Goal: Information Seeking & Learning: Learn about a topic

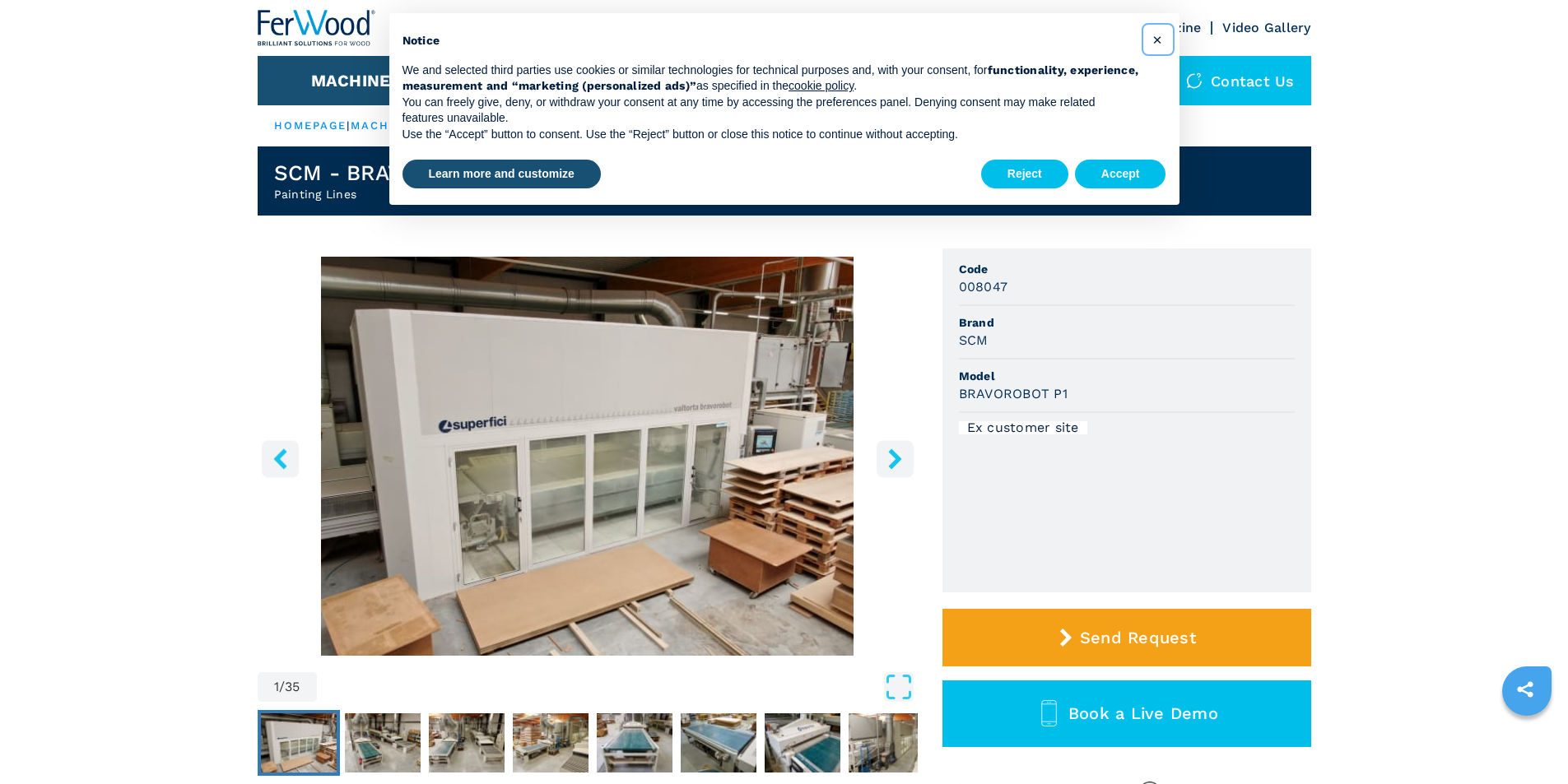
click at [1158, 42] on span "×" at bounding box center [1157, 39] width 10 height 20
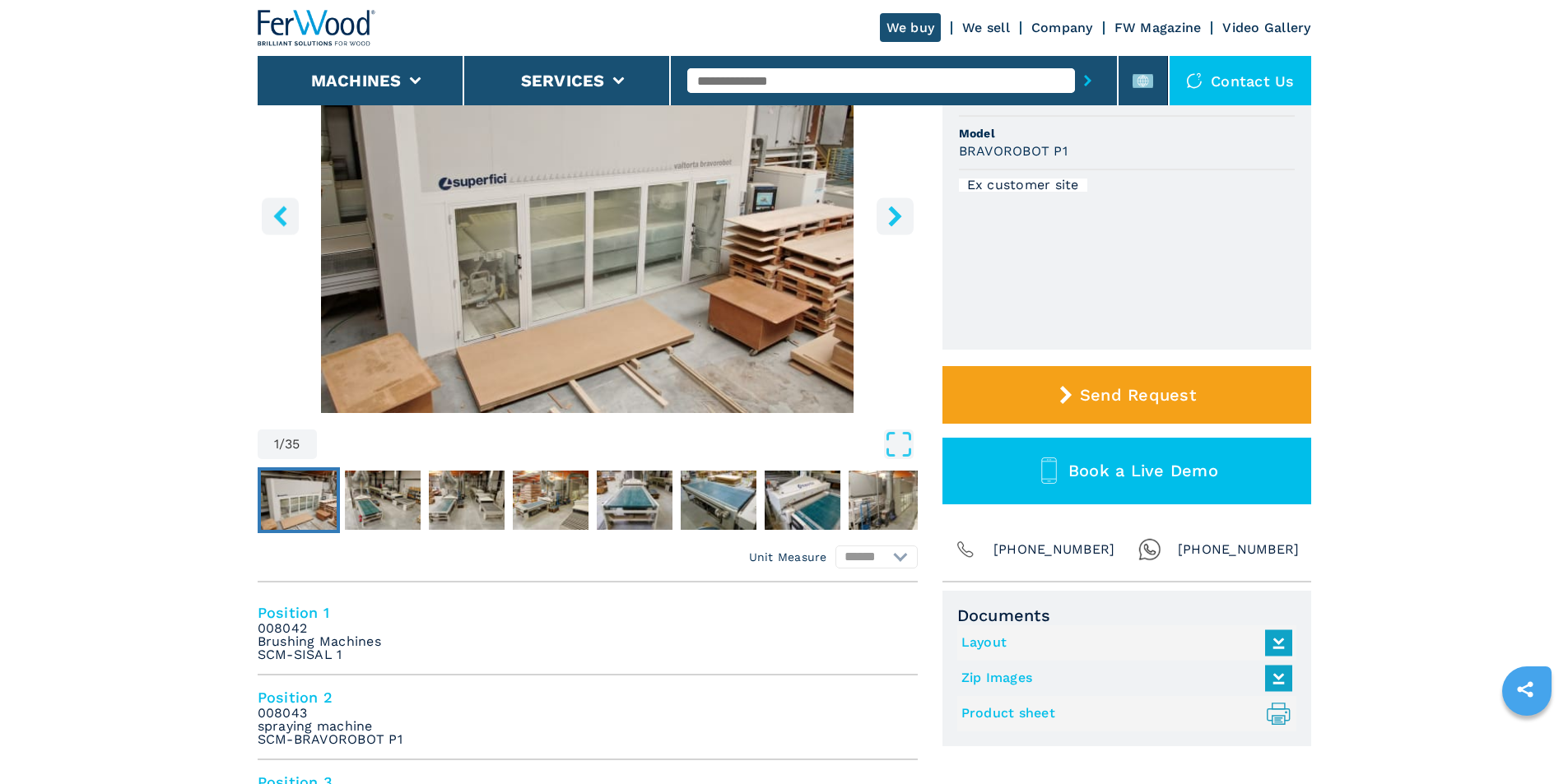
scroll to position [246, 0]
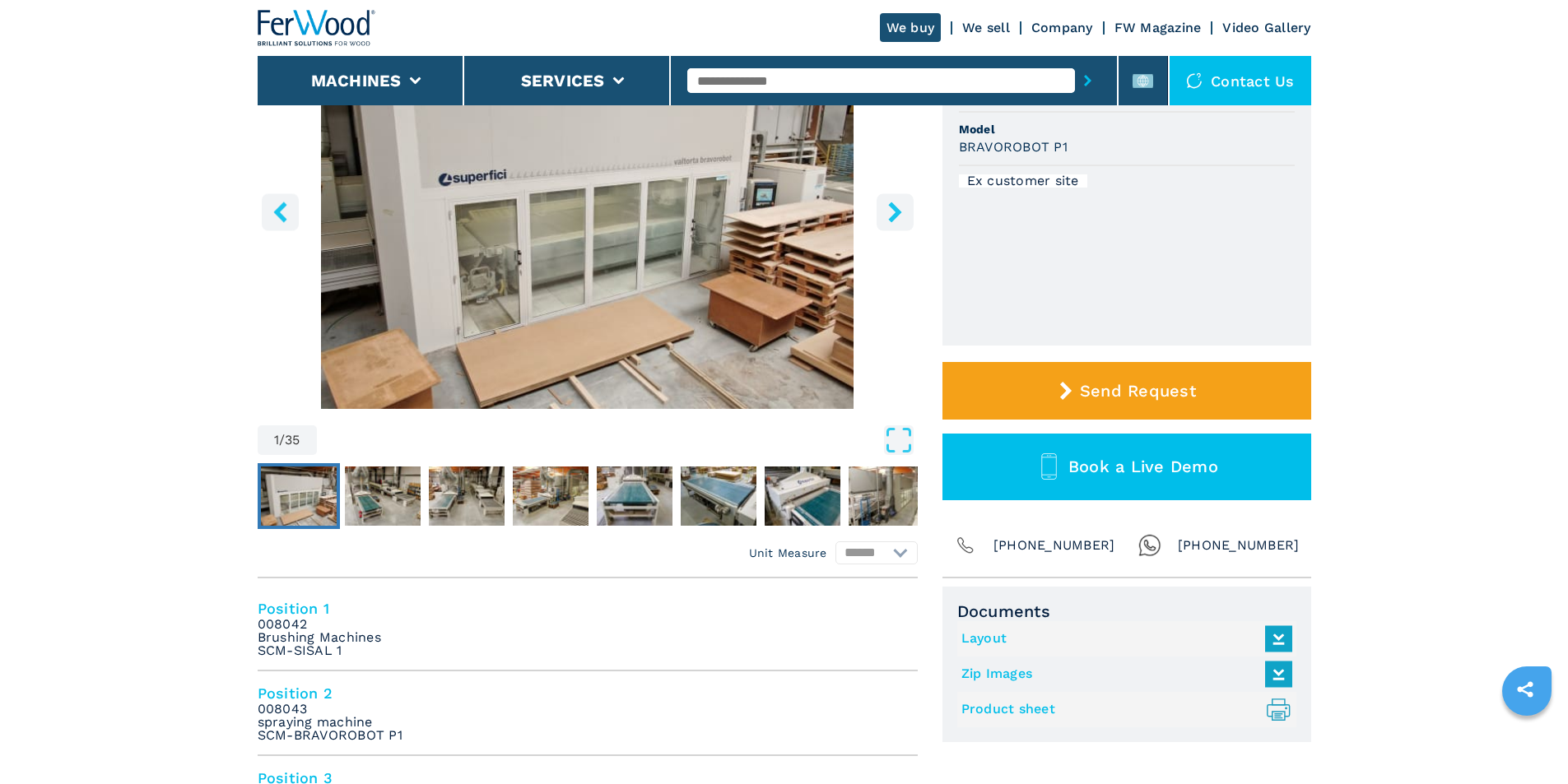
click at [279, 492] on img "Go to Slide 1" at bounding box center [298, 496] width 76 height 60
click at [285, 493] on img "Go to Slide 1" at bounding box center [298, 496] width 76 height 60
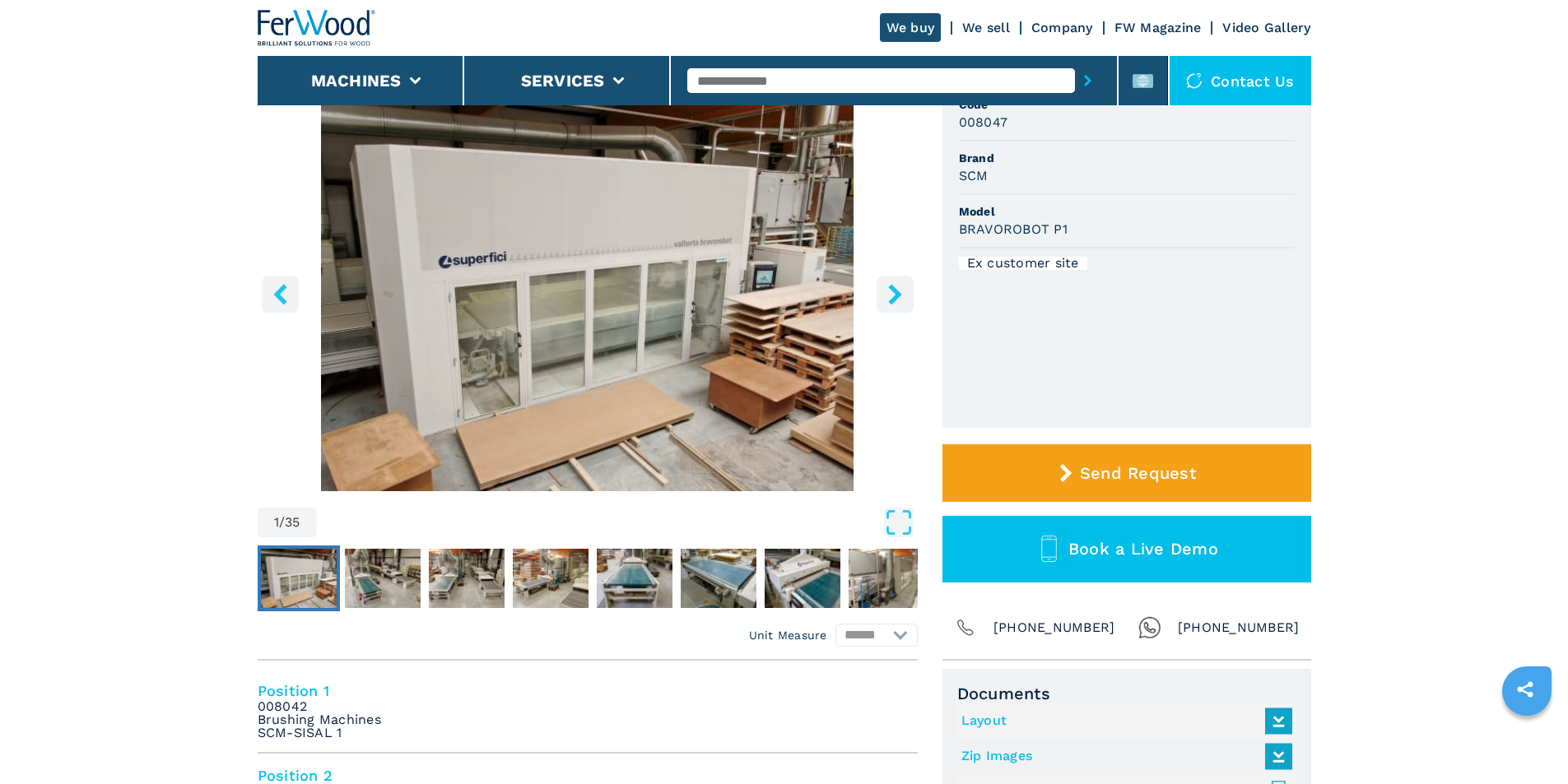
click at [555, 371] on img "Go to Slide 1" at bounding box center [588, 291] width 660 height 399
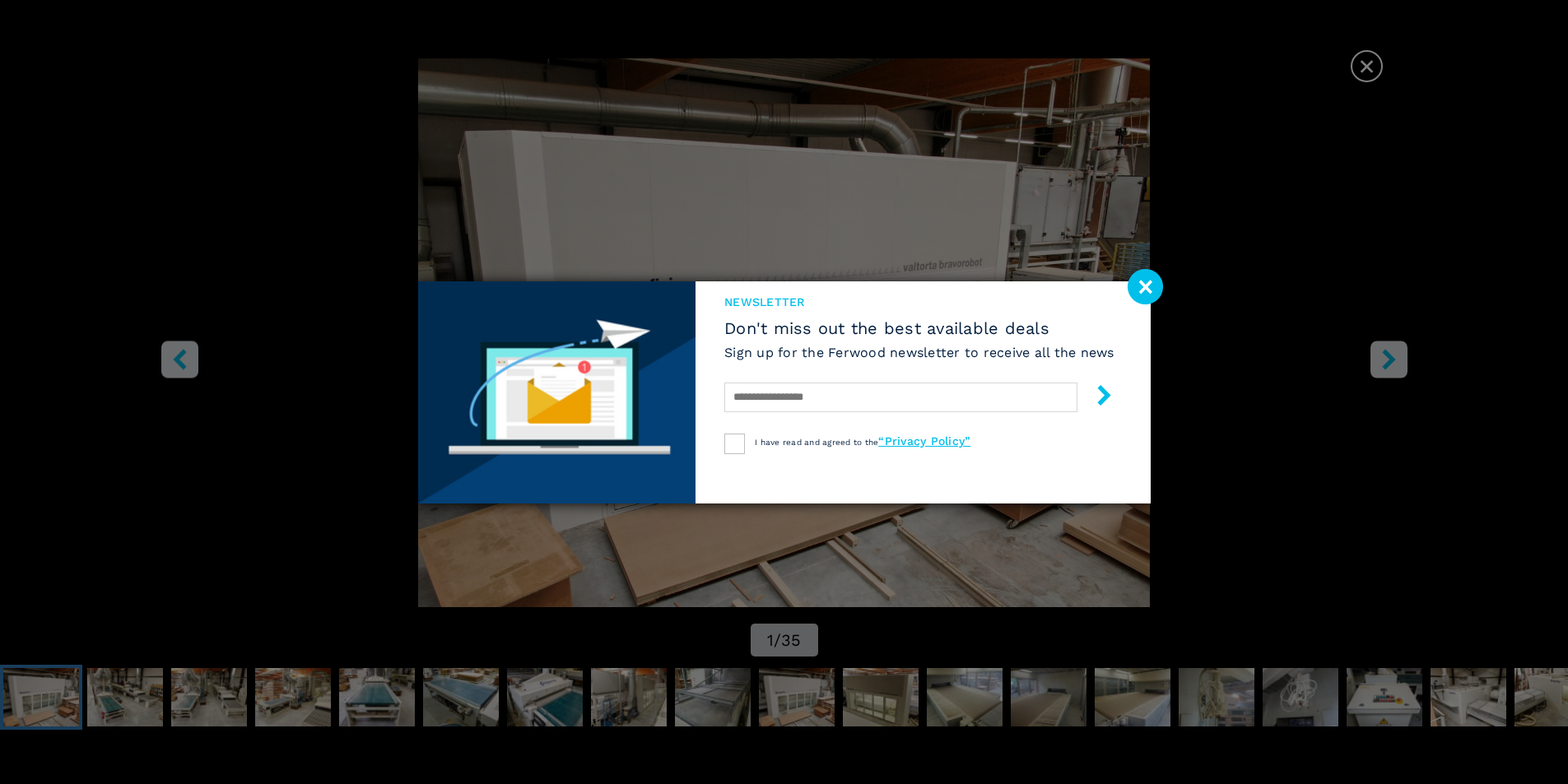
click at [1147, 282] on image at bounding box center [1144, 287] width 36 height 36
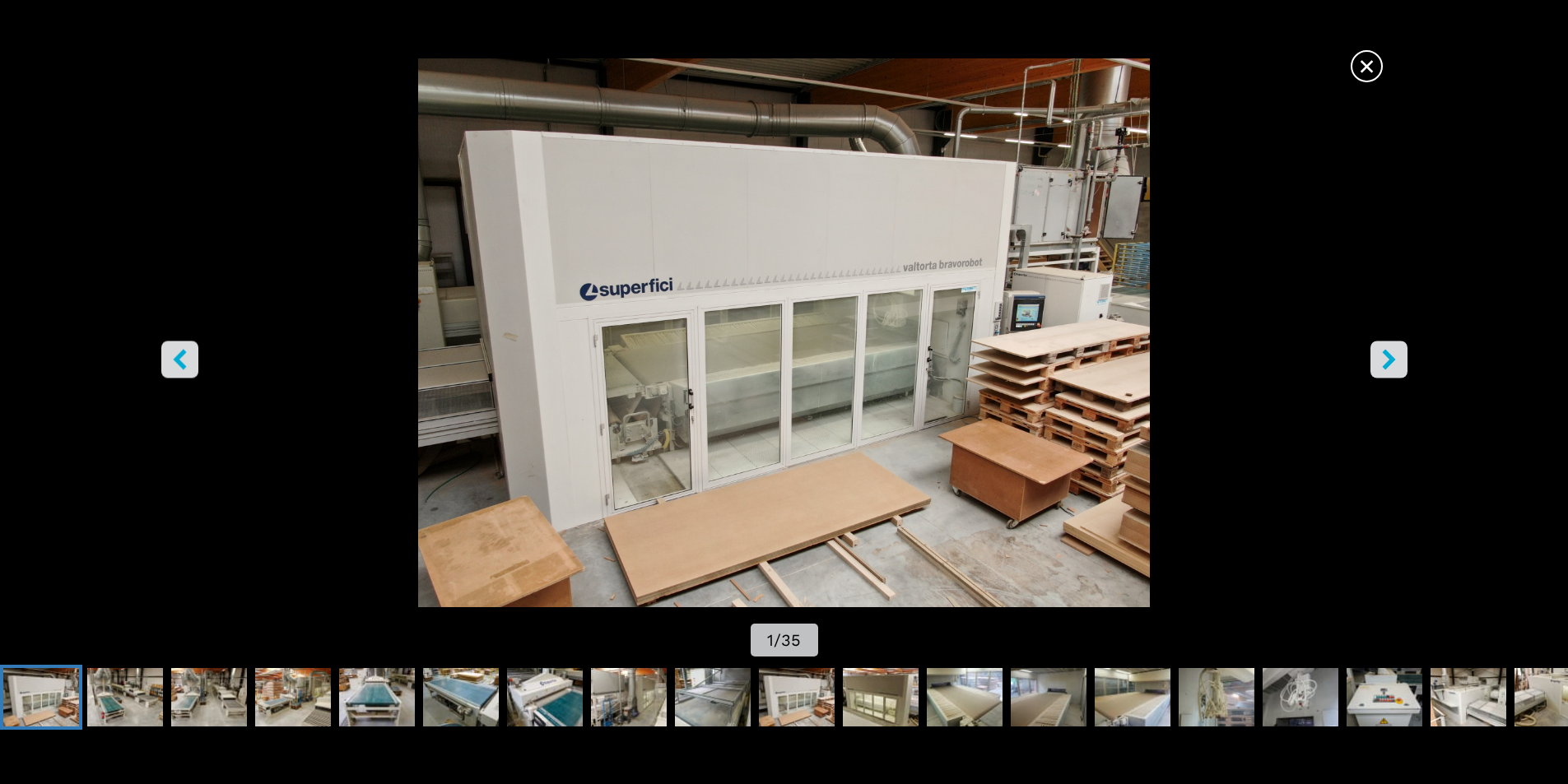
click at [1389, 354] on icon "right-button" at bounding box center [1388, 358] width 13 height 20
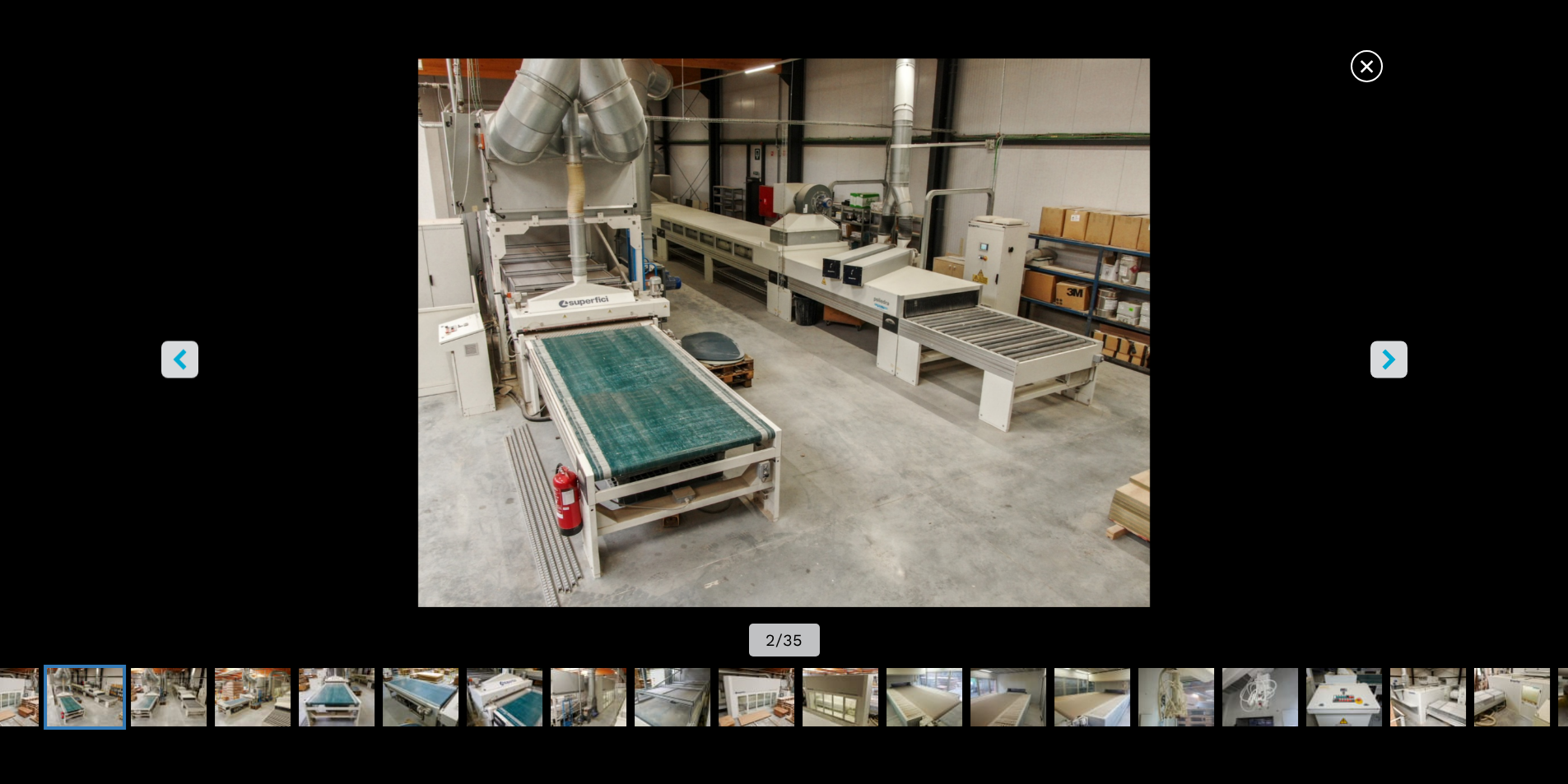
click at [1389, 354] on icon "right-button" at bounding box center [1388, 358] width 13 height 20
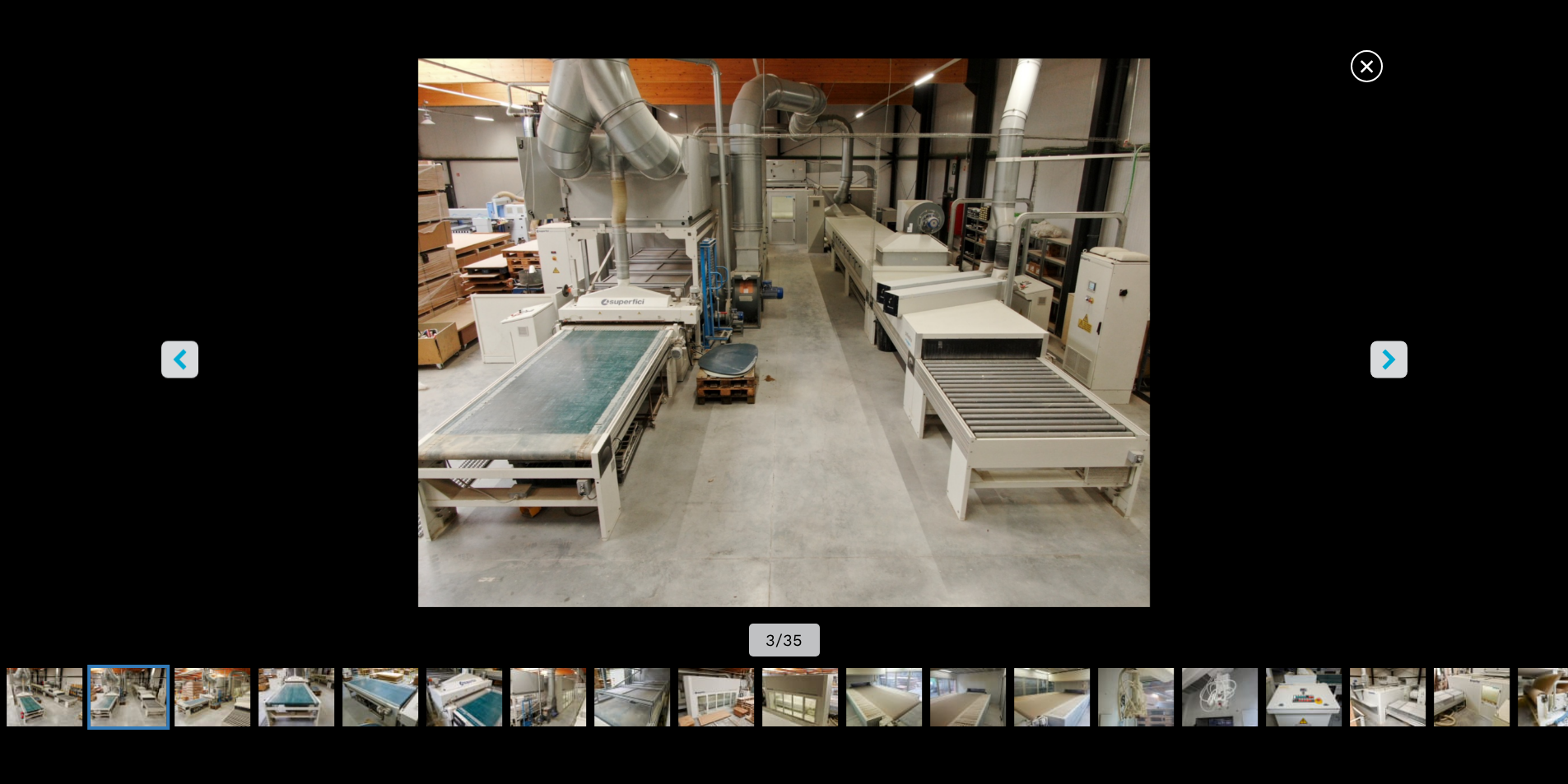
click at [1389, 354] on icon "right-button" at bounding box center [1388, 358] width 13 height 20
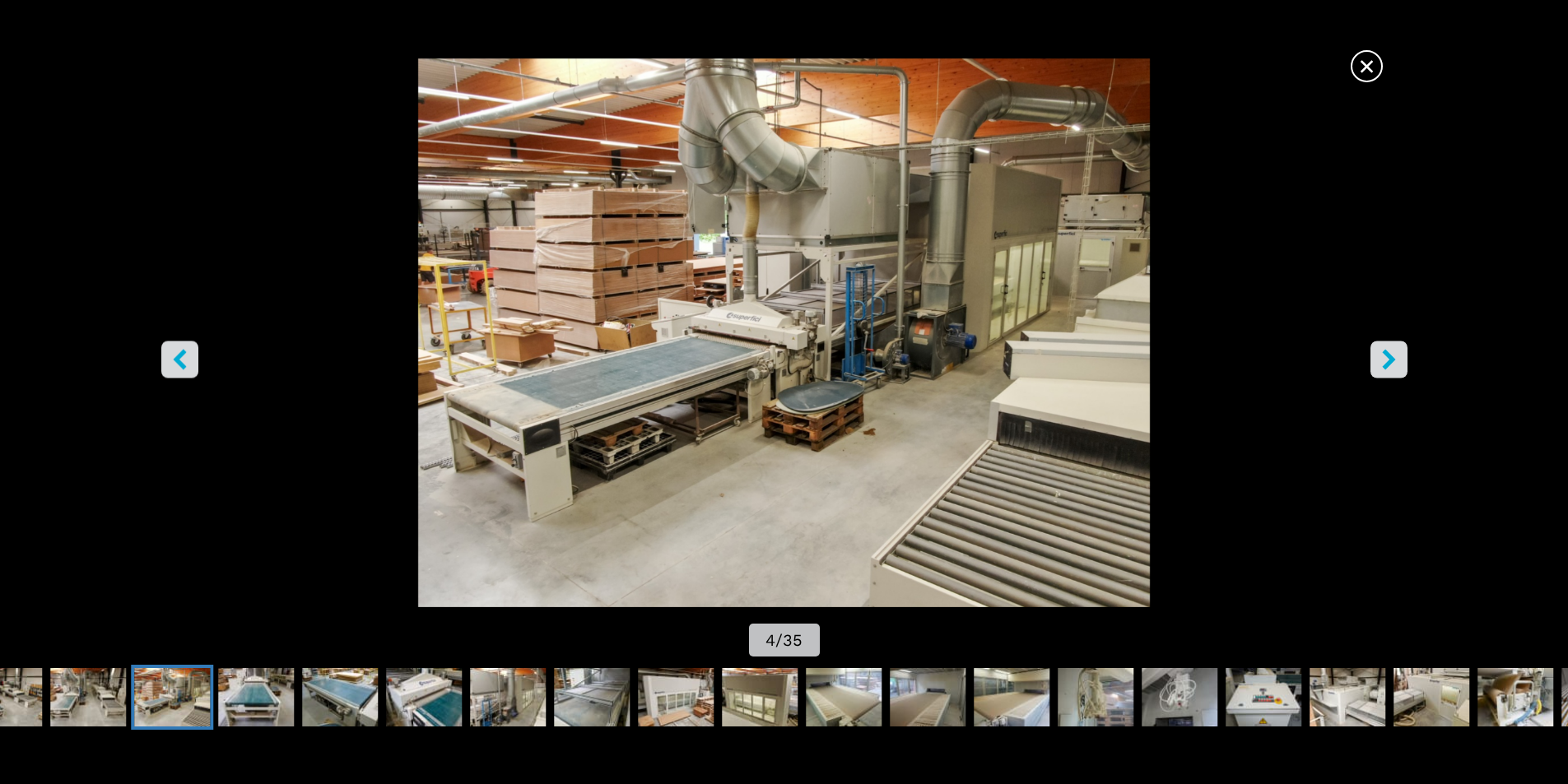
click at [1389, 354] on icon "right-button" at bounding box center [1388, 358] width 13 height 20
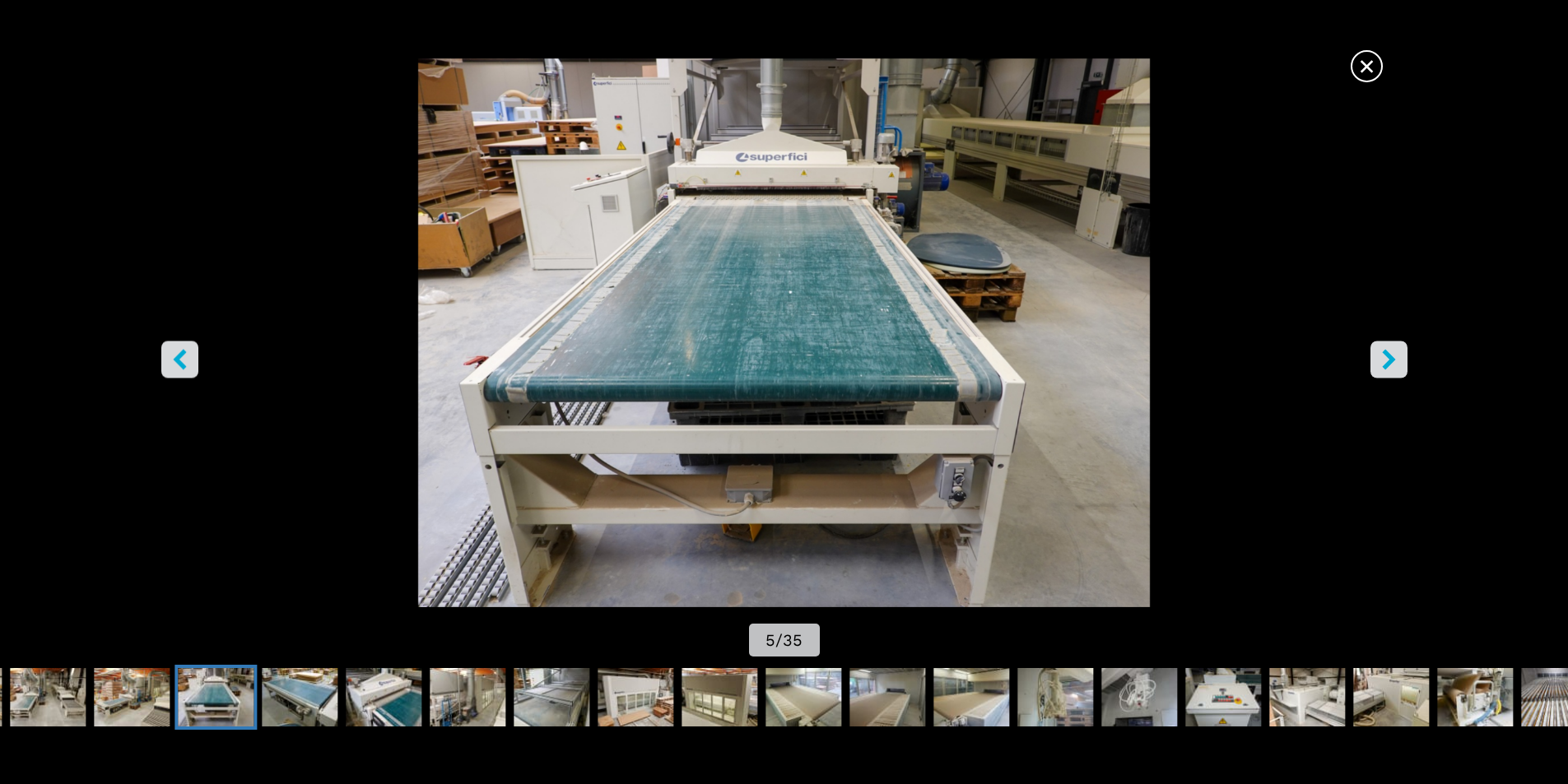
click at [1389, 354] on icon "right-button" at bounding box center [1388, 358] width 13 height 20
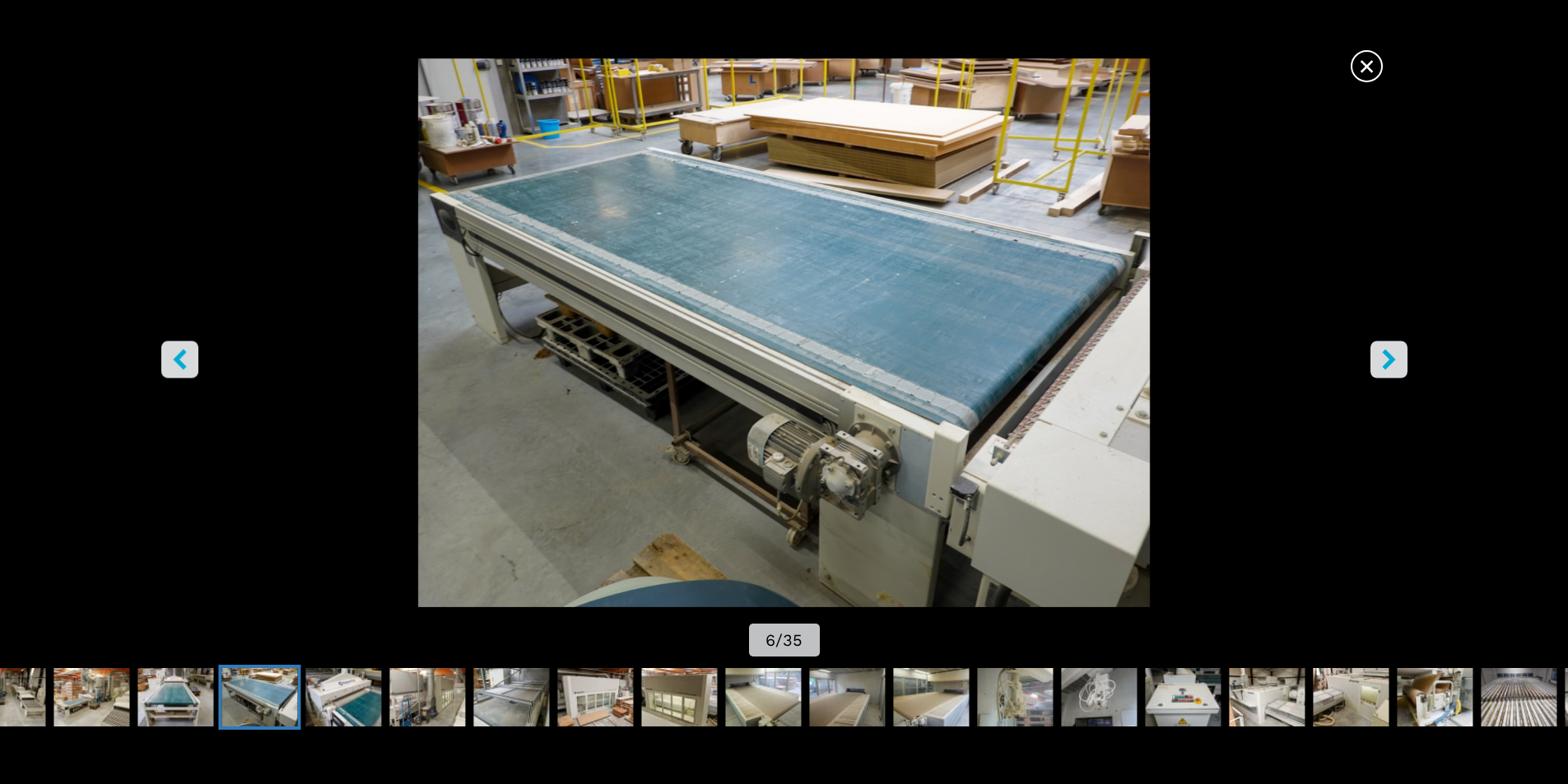
click at [1389, 354] on icon "right-button" at bounding box center [1388, 358] width 13 height 20
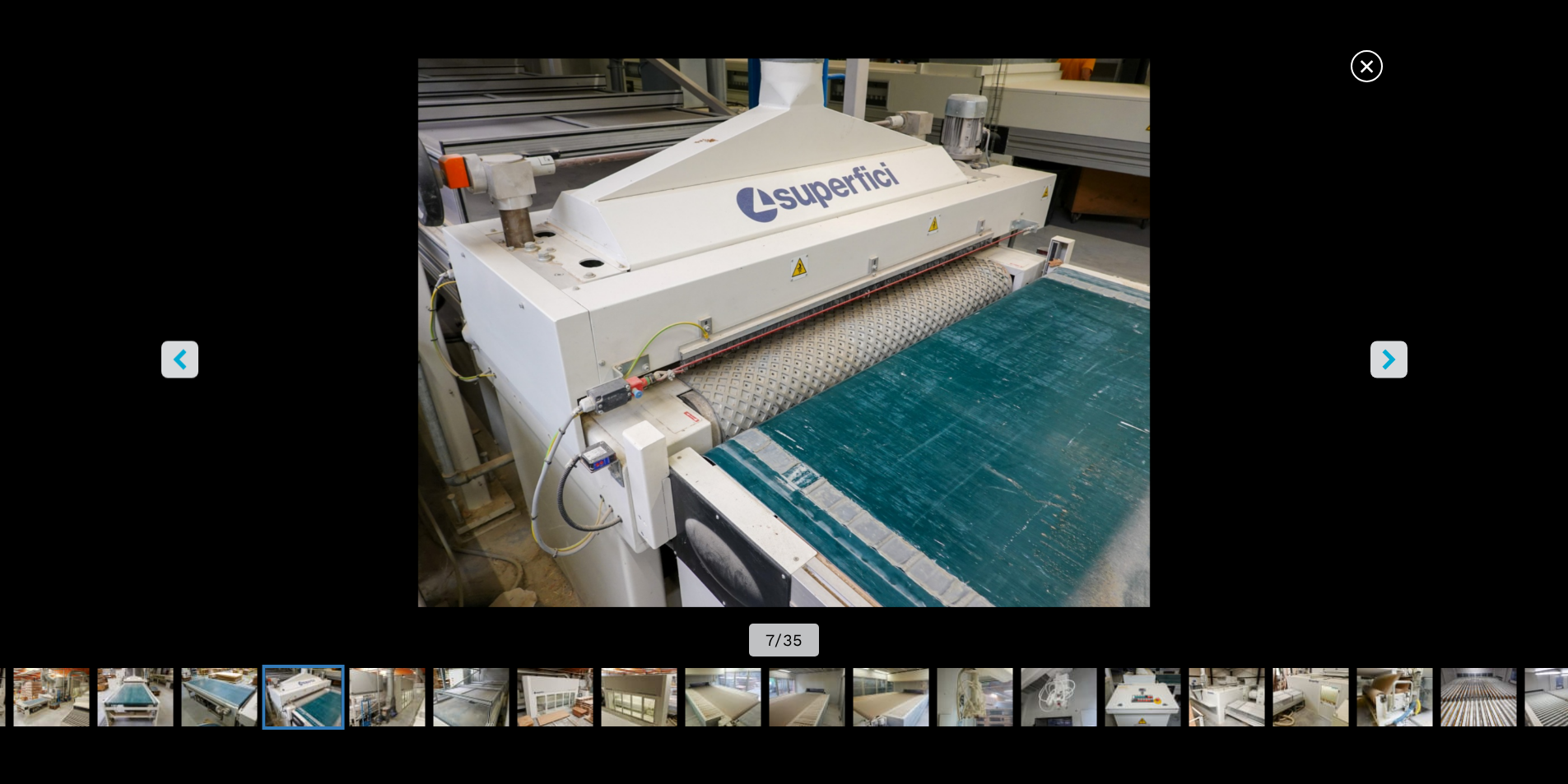
click at [1389, 354] on icon "right-button" at bounding box center [1388, 358] width 13 height 20
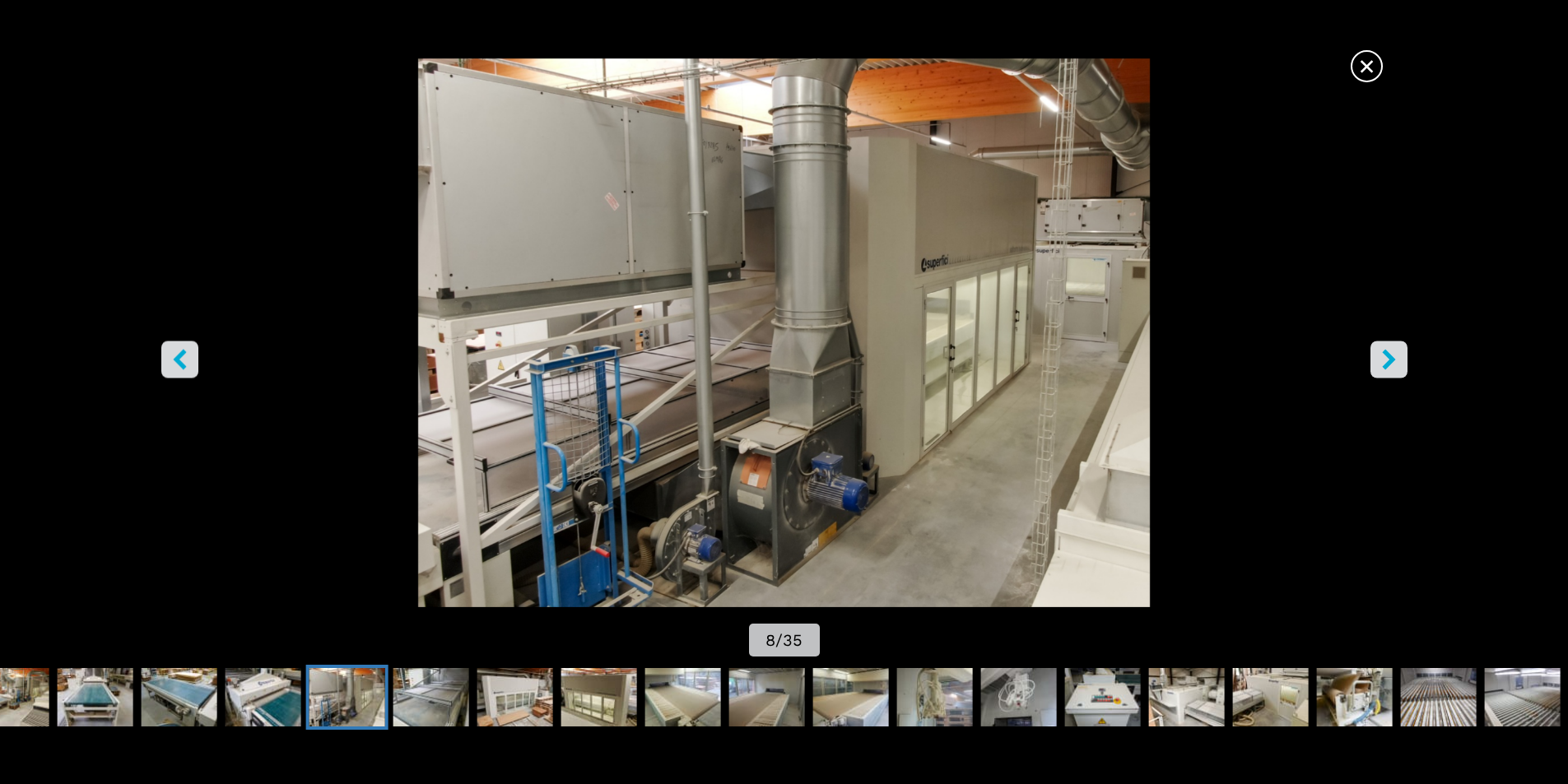
click at [1389, 354] on icon "right-button" at bounding box center [1388, 358] width 13 height 20
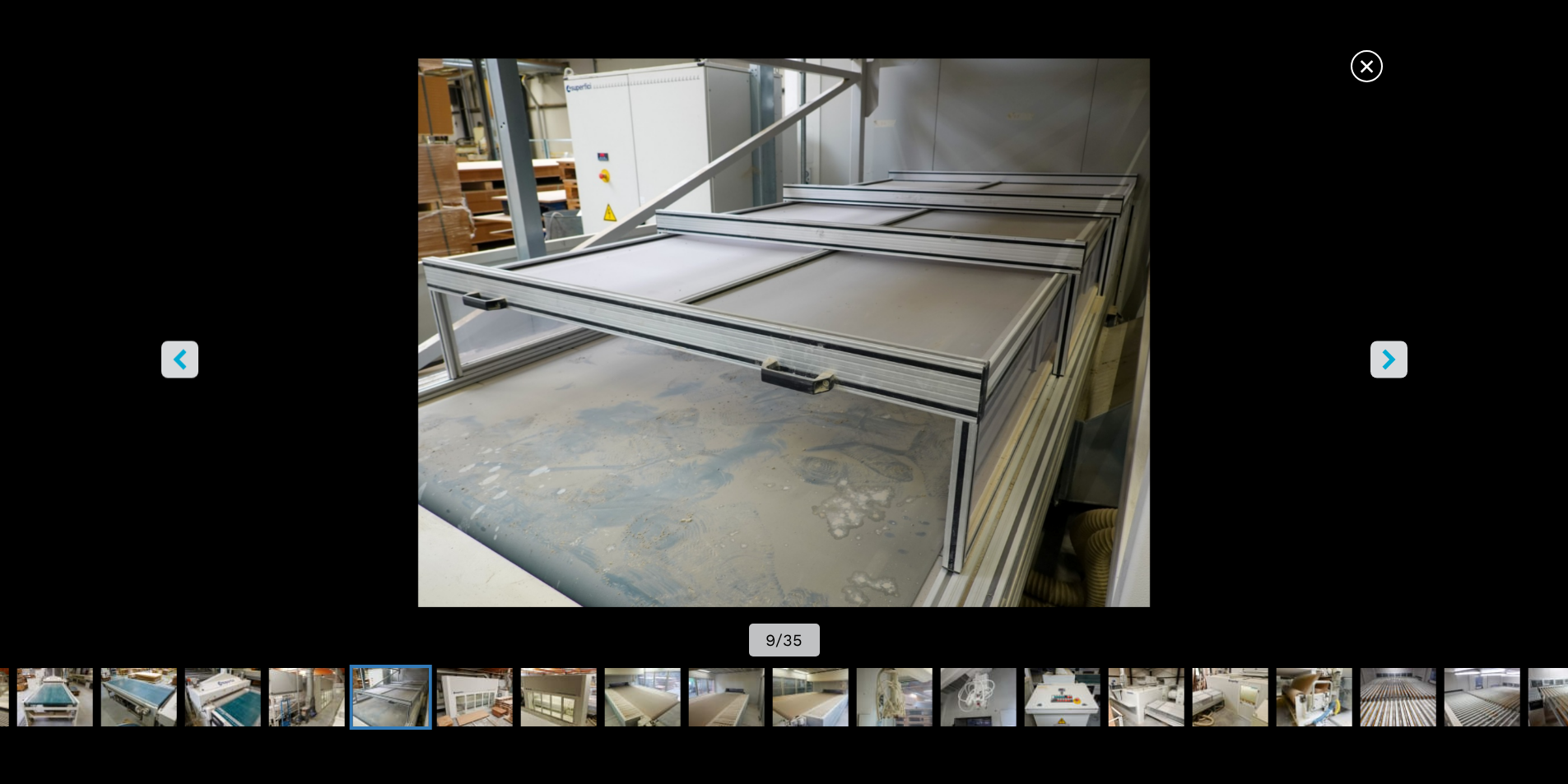
click at [1389, 354] on icon "right-button" at bounding box center [1388, 358] width 13 height 20
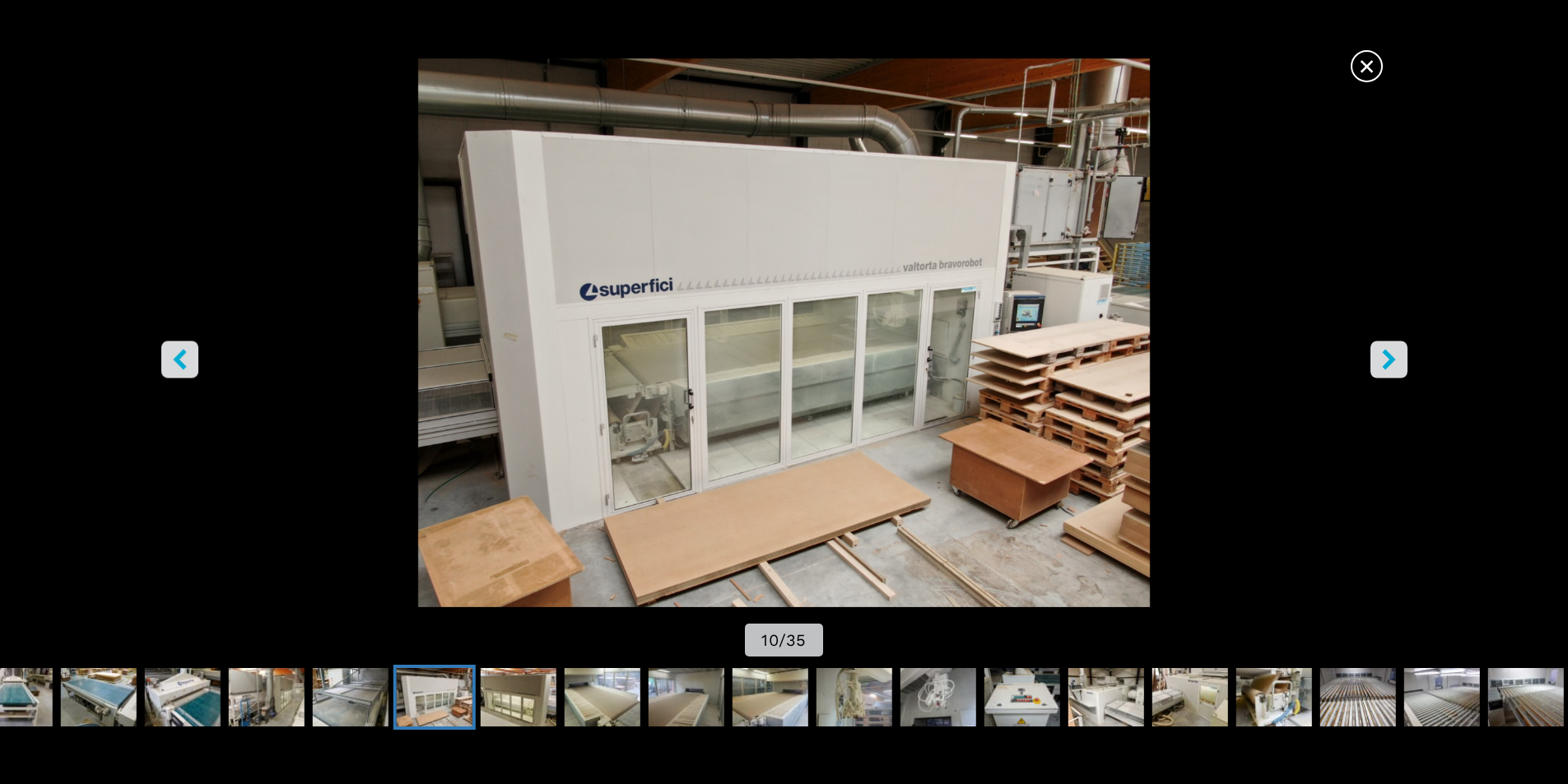
click at [1389, 354] on icon "right-button" at bounding box center [1388, 358] width 13 height 20
